Goal: Transaction & Acquisition: Purchase product/service

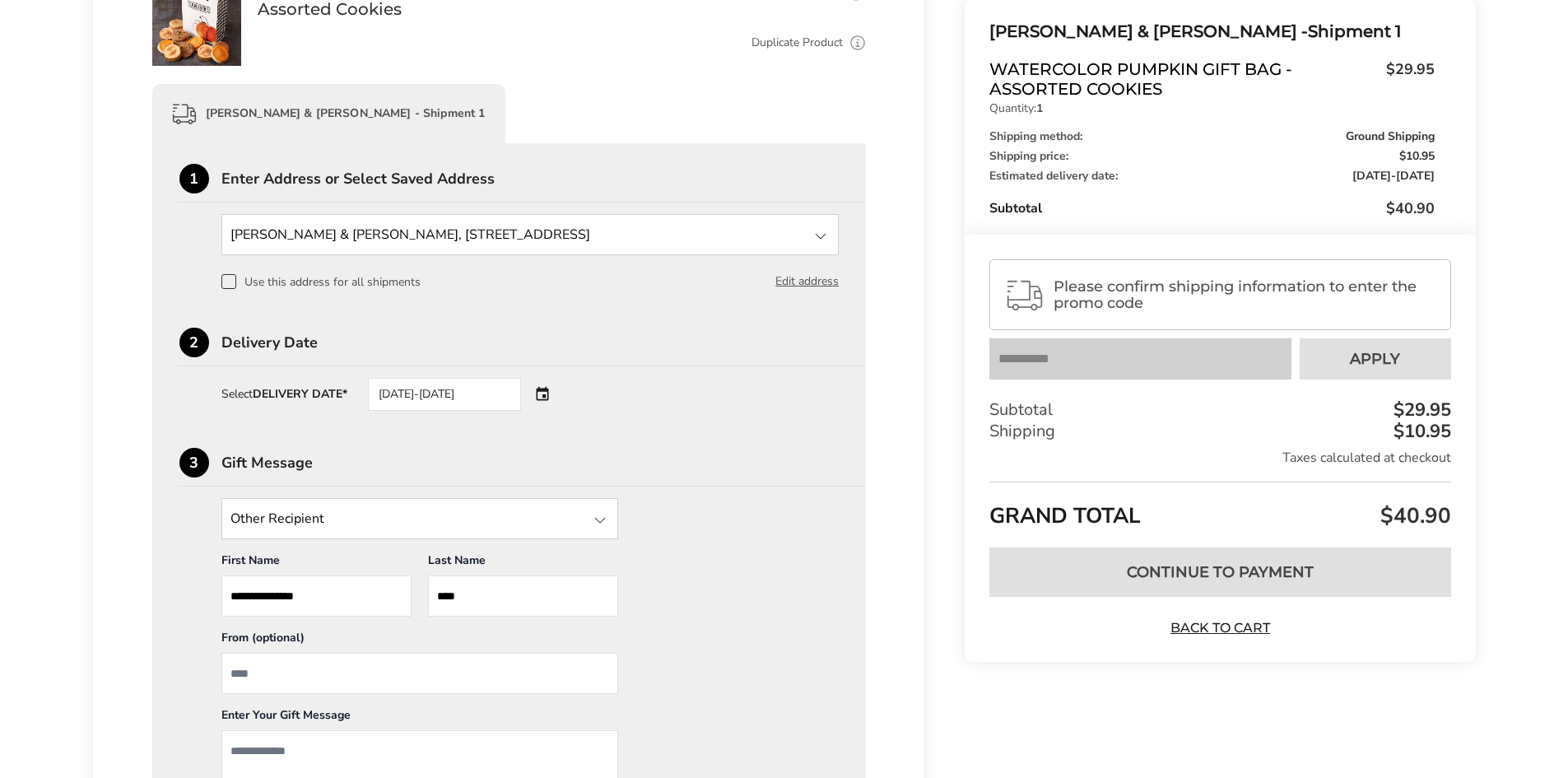
scroll to position [83, 0]
